Goal: Information Seeking & Learning: Learn about a topic

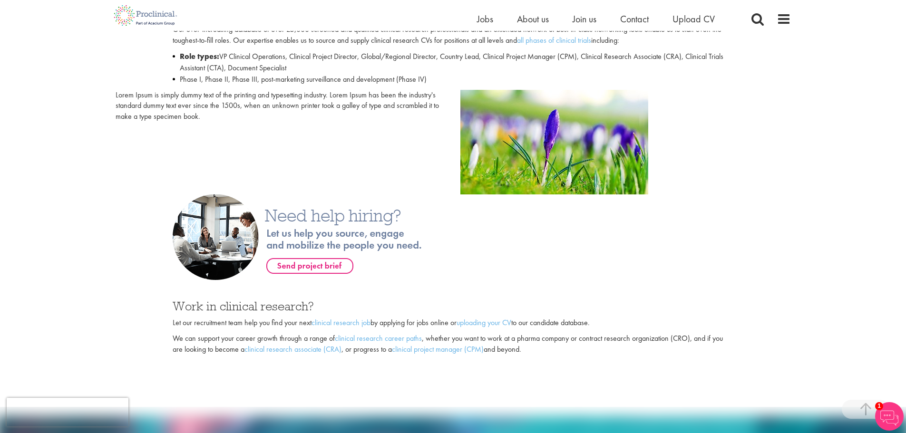
scroll to position [523, 0]
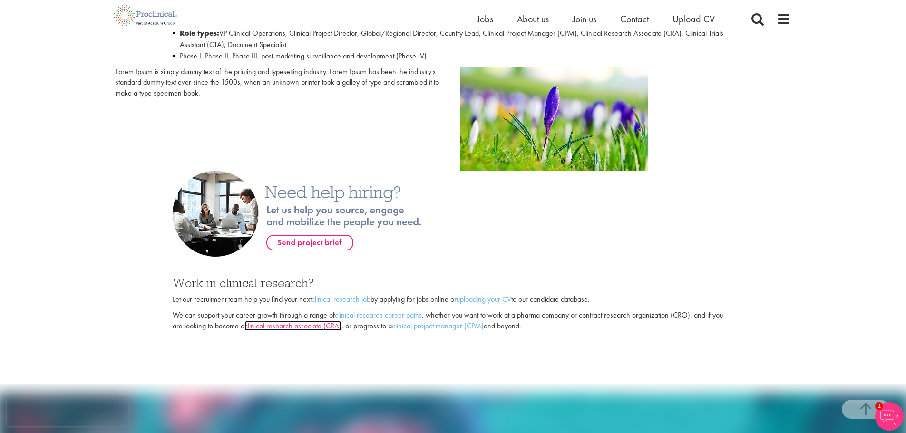
click at [278, 329] on link "clinical research associate (CRA)" at bounding box center [292, 326] width 97 height 10
